Goal: Communication & Community: Ask a question

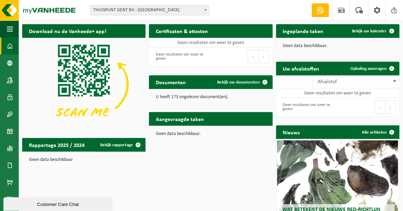
click at [226, 158] on div "Download nu de Vanheede+ app! Verberg Certificaten & attesten Bekijk uw certifi…" at bounding box center [210, 140] width 381 height 239
click at [161, 180] on div "Download nu de Vanheede+ app! Verberg Certificaten & attesten Bekijk uw certifi…" at bounding box center [210, 140] width 381 height 239
click at [363, 11] on span at bounding box center [359, 10] width 11 height 20
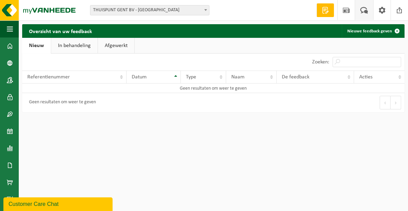
click at [182, 149] on html "Vestiging: THUISPUNT GENT BV - GENT THUISPUNT [GEOGRAPHIC_DATA] BV - MARIAKERKE…" at bounding box center [204, 105] width 408 height 211
click at [364, 8] on span at bounding box center [364, 10] width 11 height 20
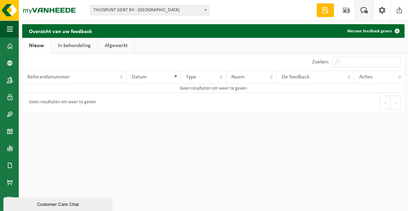
click at [364, 8] on span at bounding box center [364, 10] width 11 height 20
click at [342, 9] on span at bounding box center [346, 10] width 10 height 20
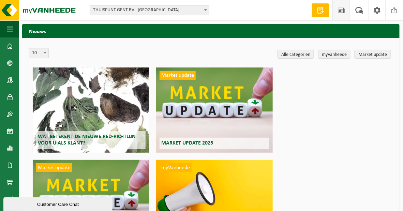
click at [322, 10] on span at bounding box center [321, 10] width 10 height 7
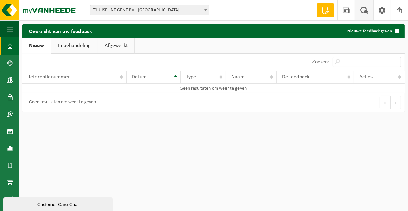
click at [12, 46] on span at bounding box center [10, 46] width 6 height 17
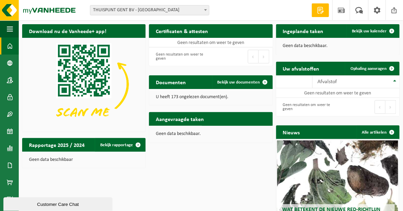
click at [74, 205] on div "Customer Care Chat" at bounding box center [58, 204] width 99 height 5
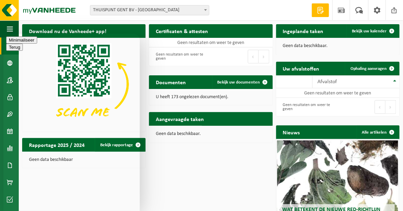
click at [3, 33] on textarea at bounding box center [3, 33] width 0 height 0
click at [3, 33] on textarea "beste kunnen wij via jullie netten aankopen of huren om over contaners te frekk…" at bounding box center [3, 33] width 0 height 0
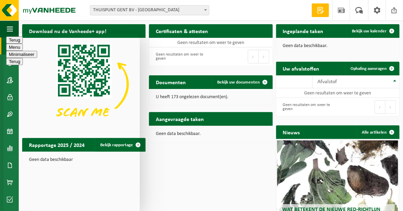
click at [3, 33] on textarea "beste kunnen wij via jullie netten aankopen of huren om over contaners te frekk…" at bounding box center [3, 33] width 0 height 0
click at [3, 33] on textarea "beste kunnen wij via jullie netten aankopen of huren om over contaners te trekk…" at bounding box center [3, 33] width 0 height 0
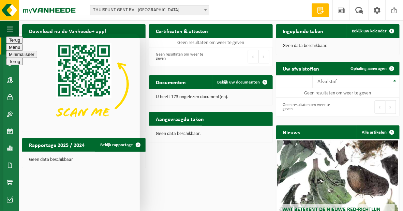
click at [3, 33] on textarea "beste kunnen wij via jullie netten aankopen of huren om over containers te trek…" at bounding box center [3, 33] width 0 height 0
type textarea "beste kunnen wij via jullie netten aankopen of huren om over containers te trek…"
click at [218, 179] on div "Download nu de Vanheede+ app! Verberg Certificaten & attesten Bekijk uw certifi…" at bounding box center [210, 140] width 381 height 239
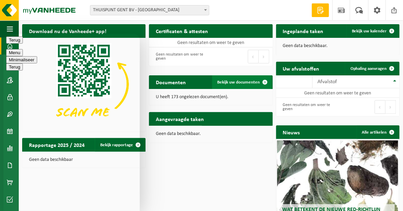
click at [265, 81] on span at bounding box center [266, 82] width 14 height 14
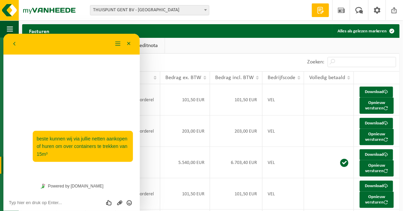
click at [354, 48] on ul "Alle Factuur Aankoopborderel Creditnota" at bounding box center [211, 46] width 378 height 16
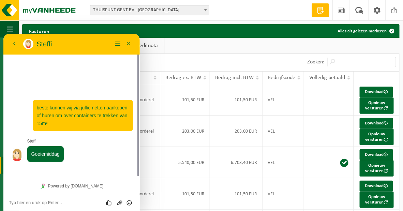
click at [3, 33] on textarea at bounding box center [3, 33] width 0 height 0
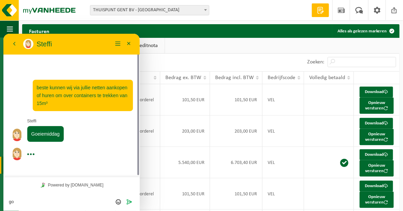
type textarea "g"
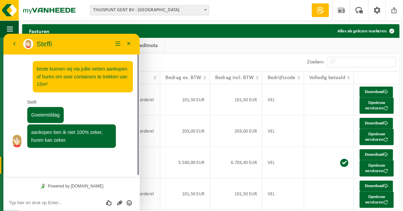
scroll to position [4, 0]
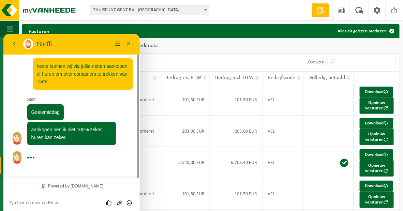
click at [3, 33] on textarea at bounding box center [3, 33] width 0 height 0
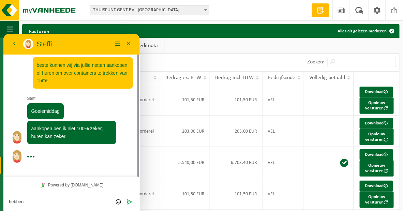
scroll to position [5, 0]
type textarea "h"
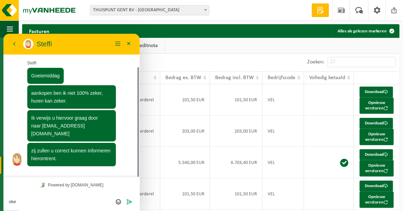
scroll to position [41, 0]
type textarea "o"
type textarea "oke bedankt alvast"
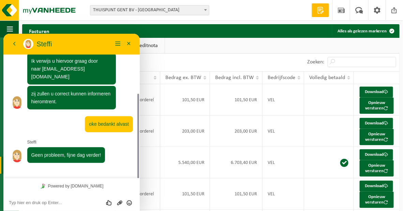
scroll to position [98, 0]
click at [195, 60] on div "10 25 50 100 10 resultaten weergeven" at bounding box center [116, 63] width 189 height 18
click at [129, 42] on button "Minimaliseer" at bounding box center [128, 44] width 11 height 10
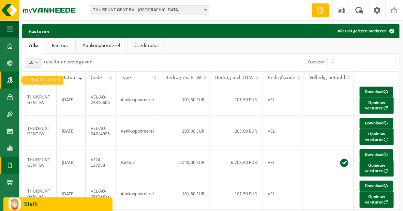
click at [11, 82] on span at bounding box center [10, 80] width 6 height 17
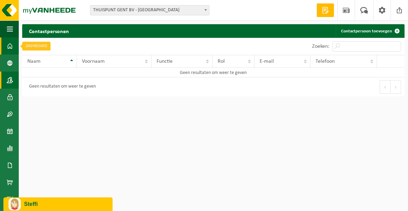
click at [8, 50] on span at bounding box center [10, 46] width 6 height 17
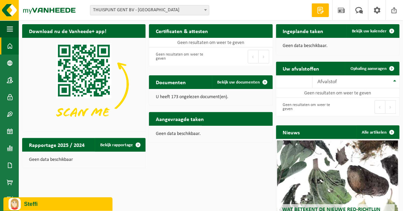
click at [173, 201] on div "Download nu de Vanheede+ app! Verberg Certificaten & attesten Bekijk uw certifi…" at bounding box center [210, 140] width 381 height 239
click at [57, 201] on p "Steffi" at bounding box center [65, 204] width 83 height 6
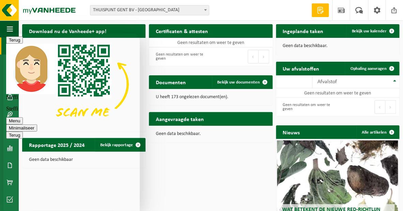
scroll to position [67, 0]
drag, startPoint x: 102, startPoint y: 108, endPoint x: 44, endPoint y: 106, distance: 58.4
copy span "offerte@vanheede.com"
click at [30, 43] on img "Steffi" at bounding box center [31, 68] width 50 height 50
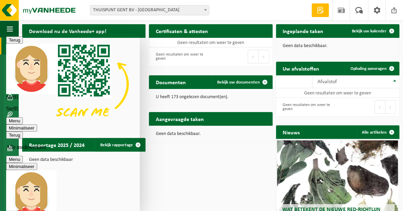
click at [37, 163] on button "Minimaliseer" at bounding box center [21, 166] width 31 height 7
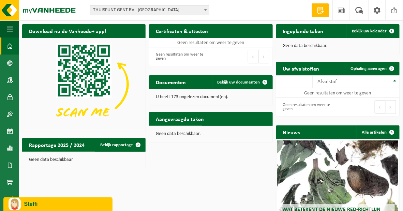
click at [60, 167] on div "Geen data beschikbaar" at bounding box center [83, 160] width 123 height 16
click at [156, 176] on div "Download nu de Vanheede+ app! Verberg Certificaten & attesten Bekijk uw certifi…" at bounding box center [210, 140] width 381 height 239
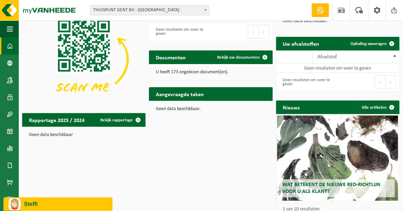
scroll to position [0, 0]
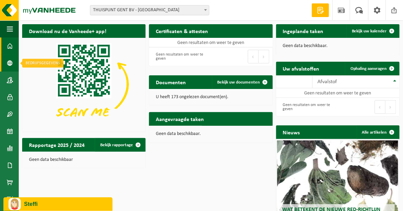
click at [11, 66] on span at bounding box center [10, 63] width 6 height 17
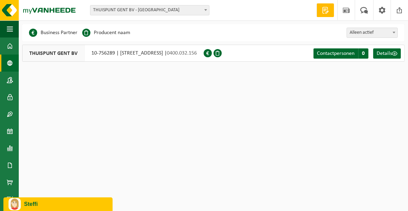
drag, startPoint x: 137, startPoint y: 8, endPoint x: 137, endPoint y: 12, distance: 3.8
click at [137, 8] on span "THUISPUNT GENT BV - [GEOGRAPHIC_DATA]" at bounding box center [149, 10] width 119 height 10
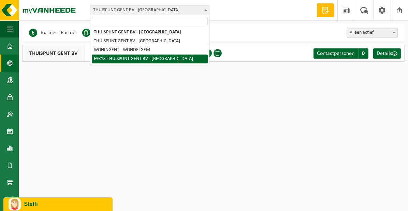
select select "126076"
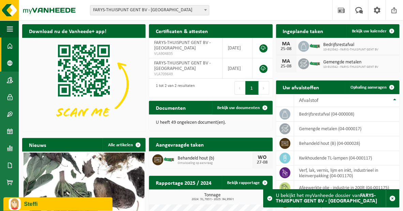
click at [9, 61] on span at bounding box center [10, 63] width 6 height 17
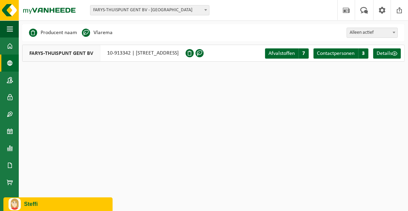
click at [102, 120] on html "Vestiging: THUISPUNT GENT BV - GENT THUISPUNT [GEOGRAPHIC_DATA] BV - MARIAKERKE…" at bounding box center [204, 105] width 408 height 211
click at [274, 86] on html "Vestiging: THUISPUNT GENT BV - GENT THUISPUNT [GEOGRAPHIC_DATA] BV - MARIAKERKE…" at bounding box center [204, 105] width 408 height 211
click at [300, 51] on span "7" at bounding box center [303, 53] width 10 height 10
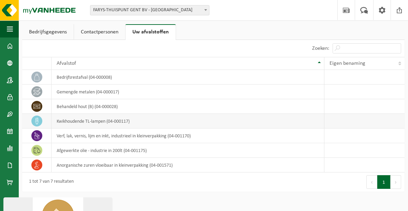
click at [99, 120] on td "kwikhoudende TL-lampen (04-000117)" at bounding box center [188, 121] width 273 height 15
